Goal: Browse casually: Explore the website without a specific task or goal

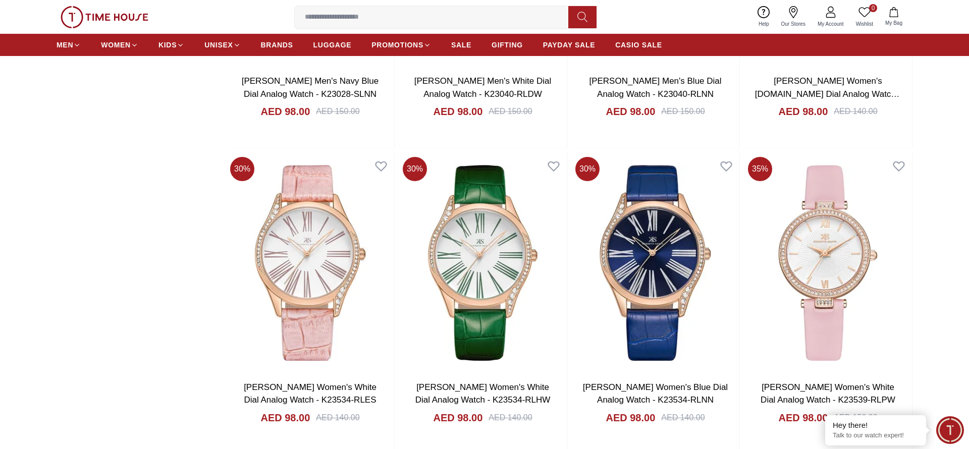
scroll to position [1674, 0]
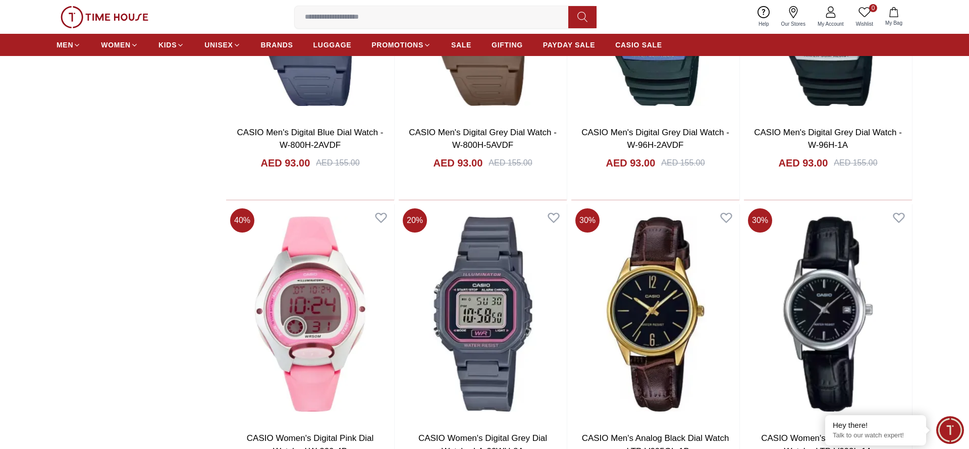
scroll to position [3240, 0]
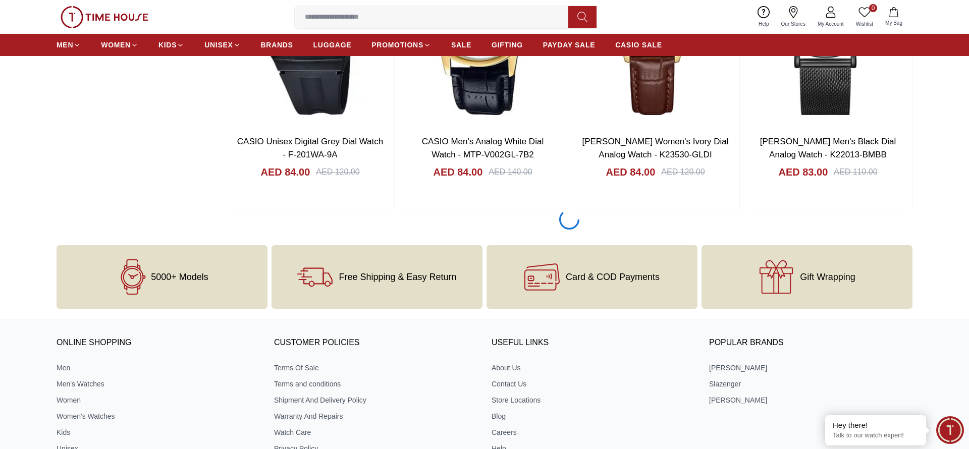
scroll to position [6372, 0]
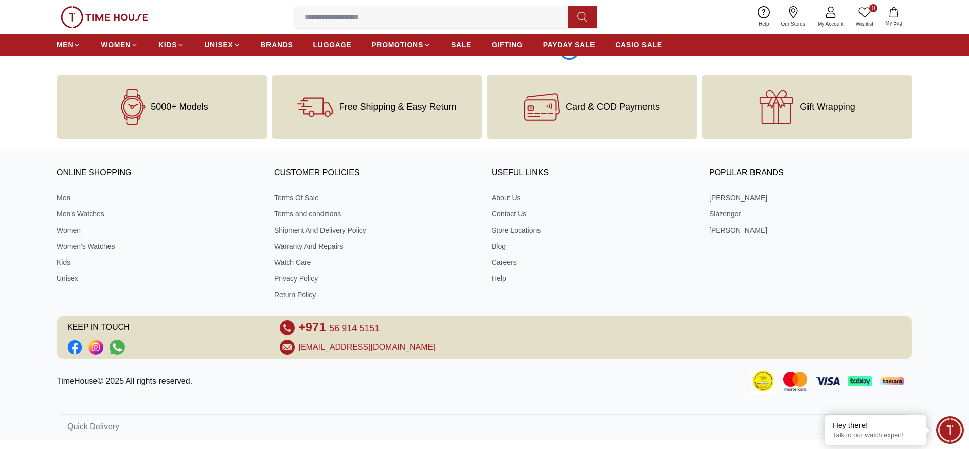
scroll to position [9504, 0]
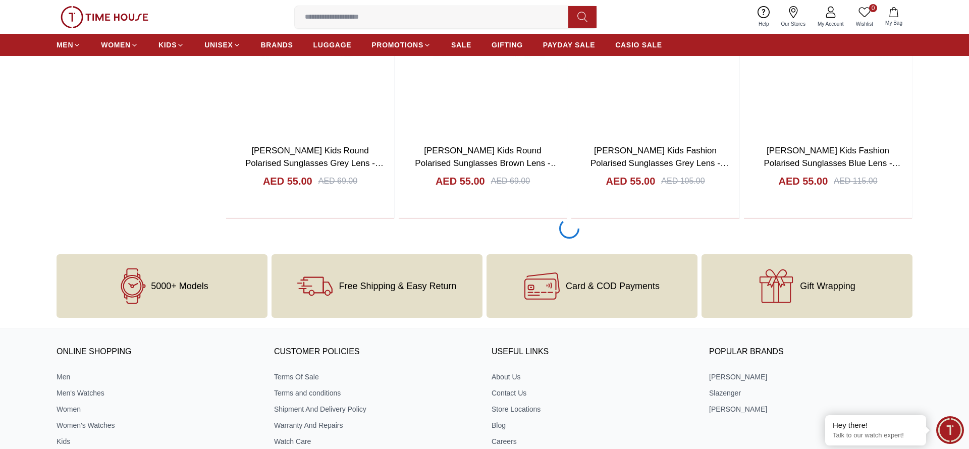
scroll to position [12636, 0]
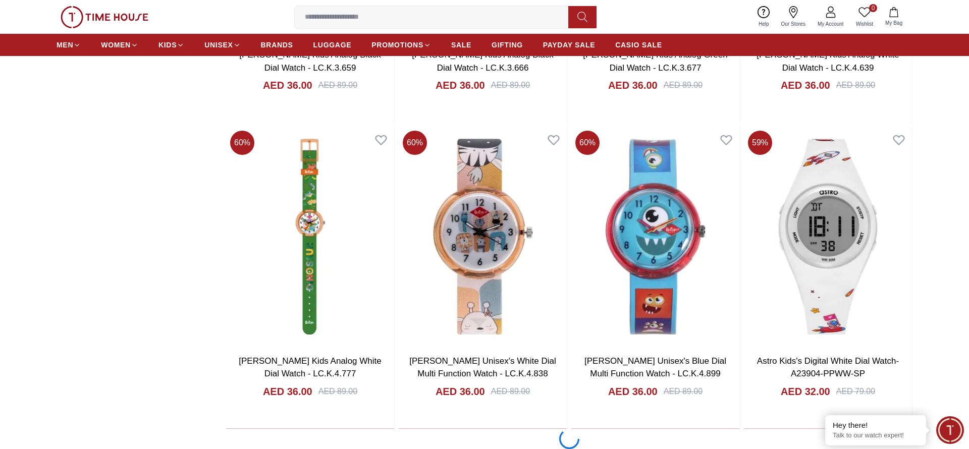
scroll to position [15768, 0]
